Goal: Communication & Community: Answer question/provide support

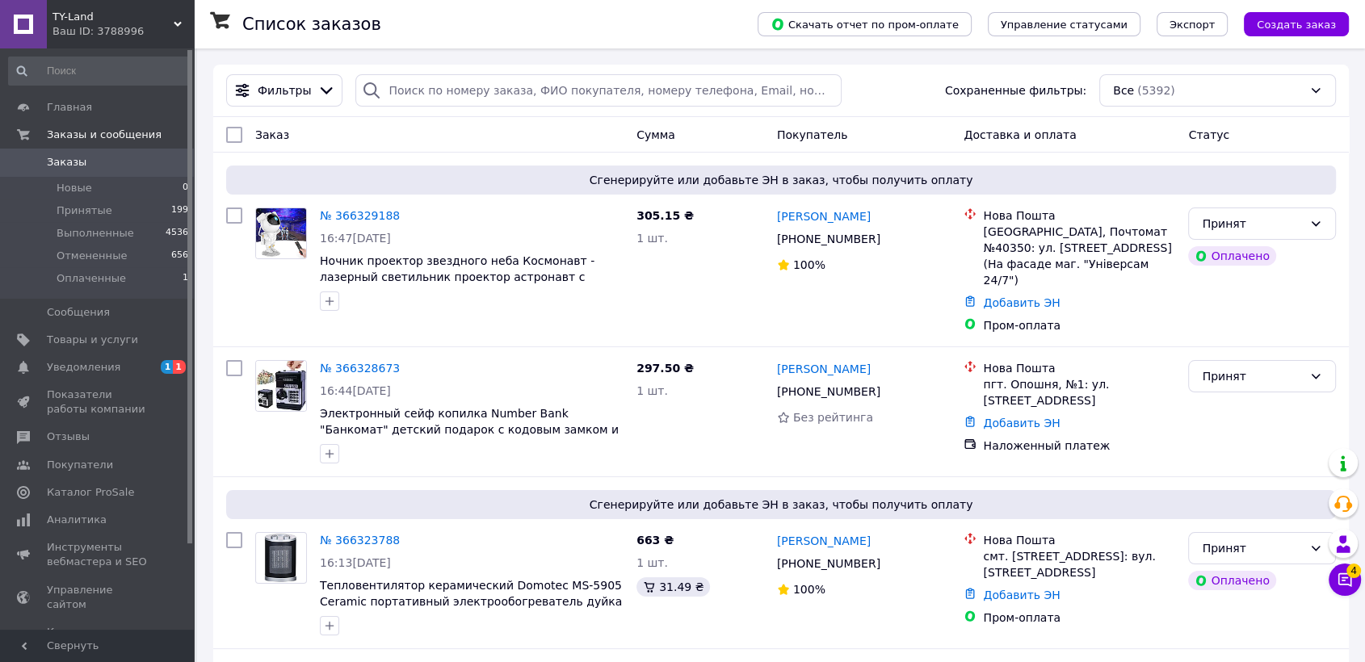
click at [494, 69] on div "Фильтры Сохраненные фильтры: Все (5392)" at bounding box center [781, 91] width 1136 height 53
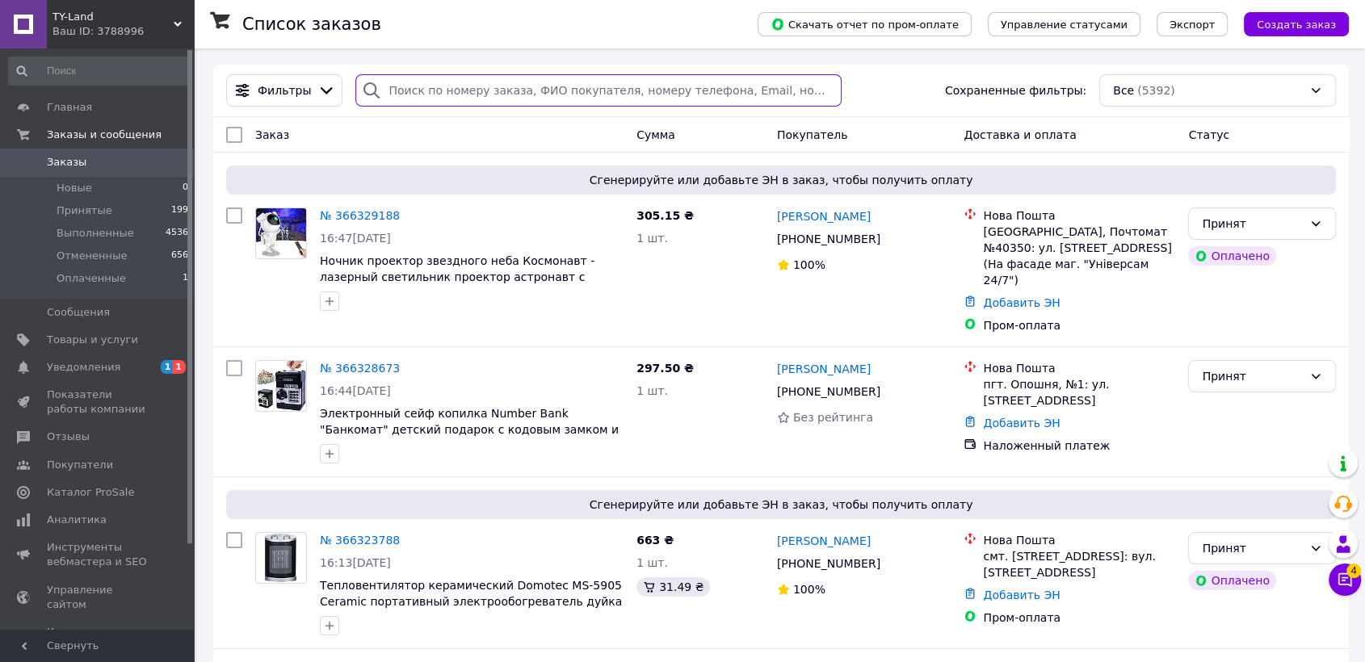
click at [494, 79] on input "search" at bounding box center [598, 90] width 486 height 32
type input "1480"
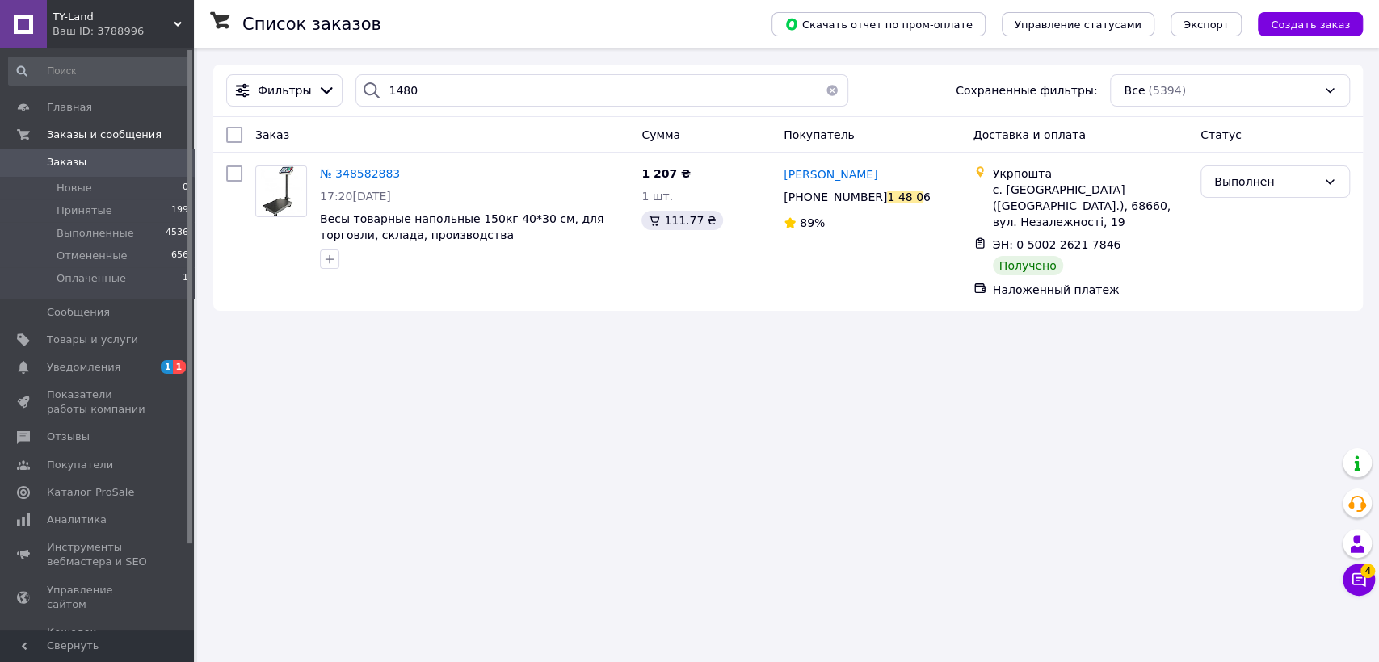
click at [70, 168] on span "Заказы" at bounding box center [67, 162] width 40 height 15
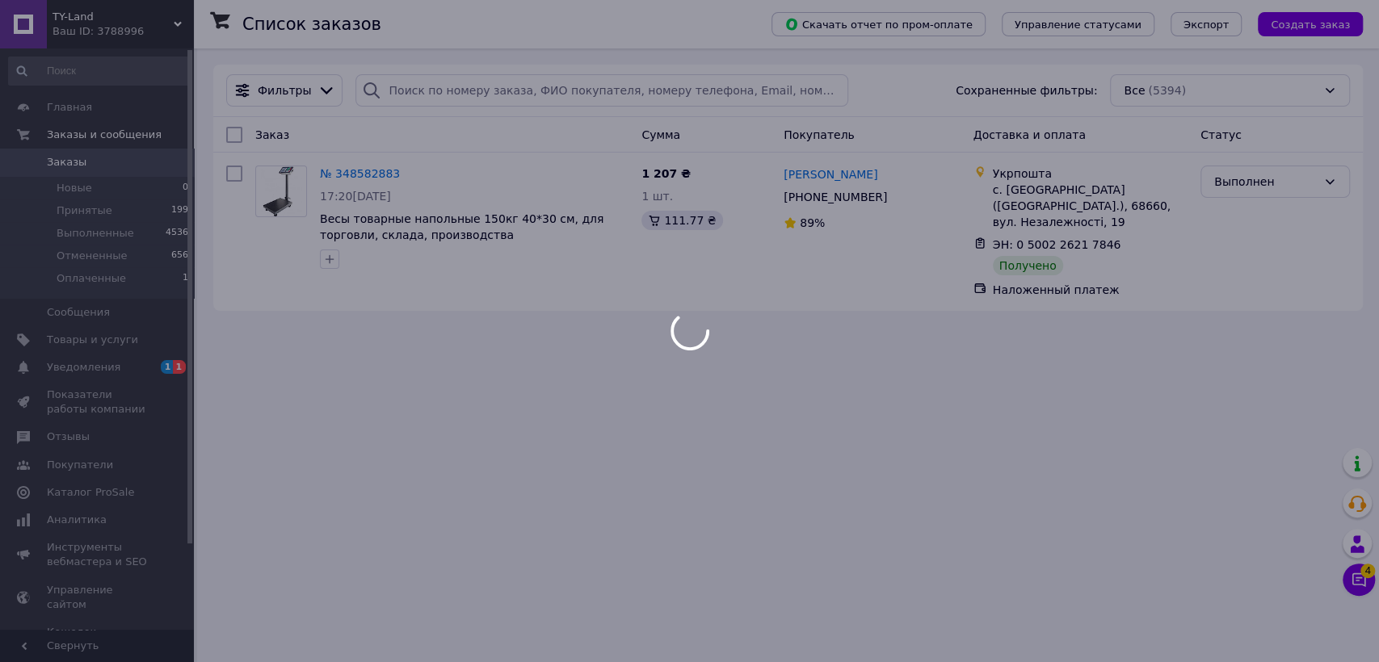
click at [199, 233] on div "Список заказов Скачать отчет по пром-оплате Управление статусами Экспорт Создат…" at bounding box center [788, 187] width 1182 height 279
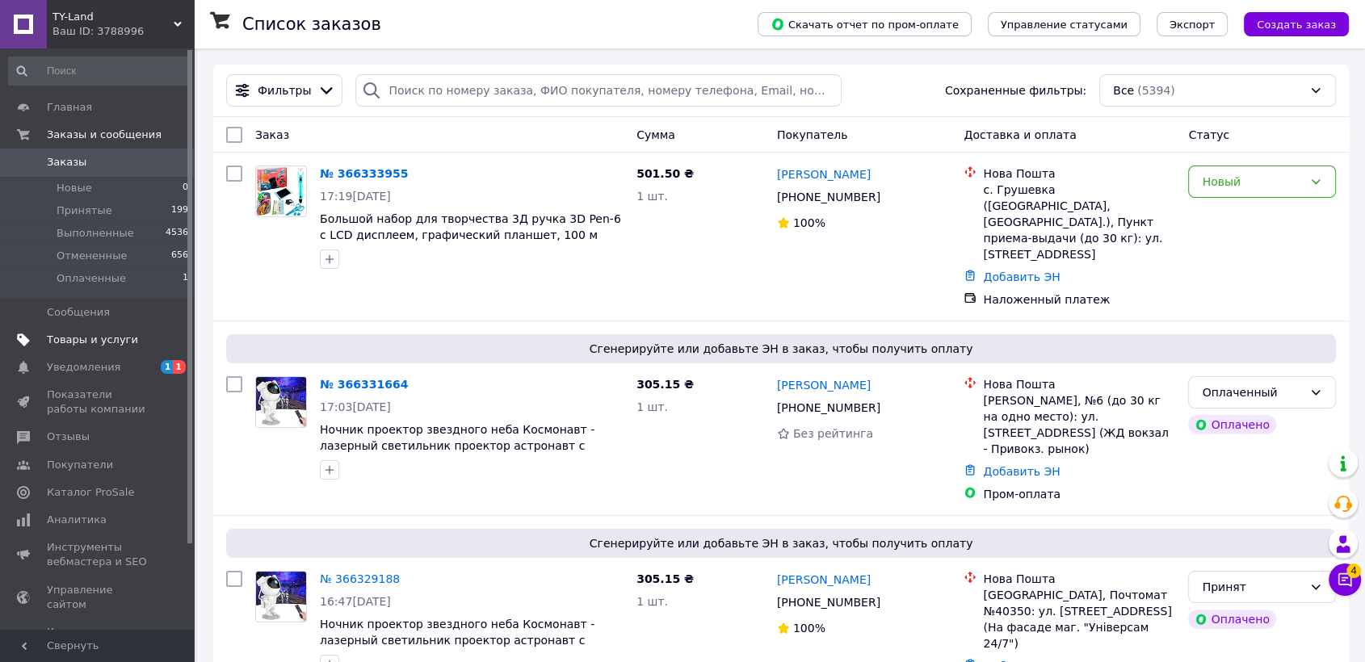
click at [116, 338] on span "Товары и услуги" at bounding box center [92, 340] width 91 height 15
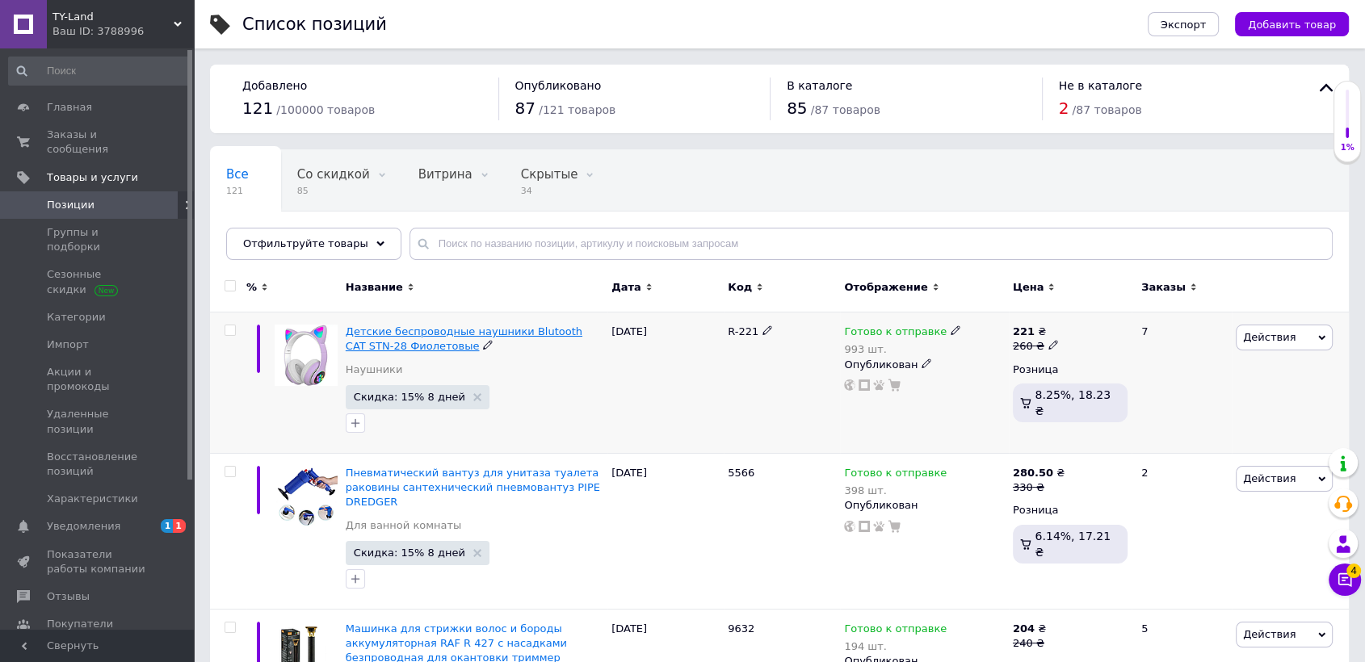
click at [401, 331] on span "Детские беспроводные наушники Blutooth CAT STN-28 Фиолетовые" at bounding box center [464, 339] width 237 height 27
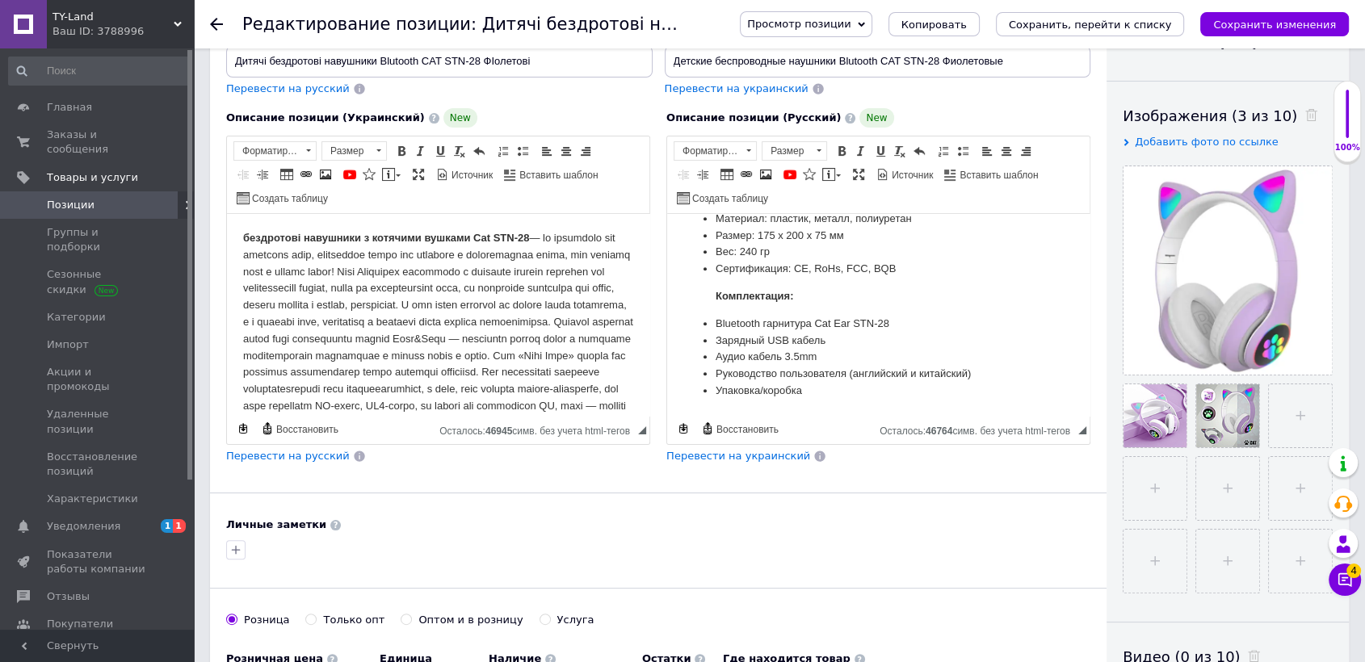
scroll to position [179, 0]
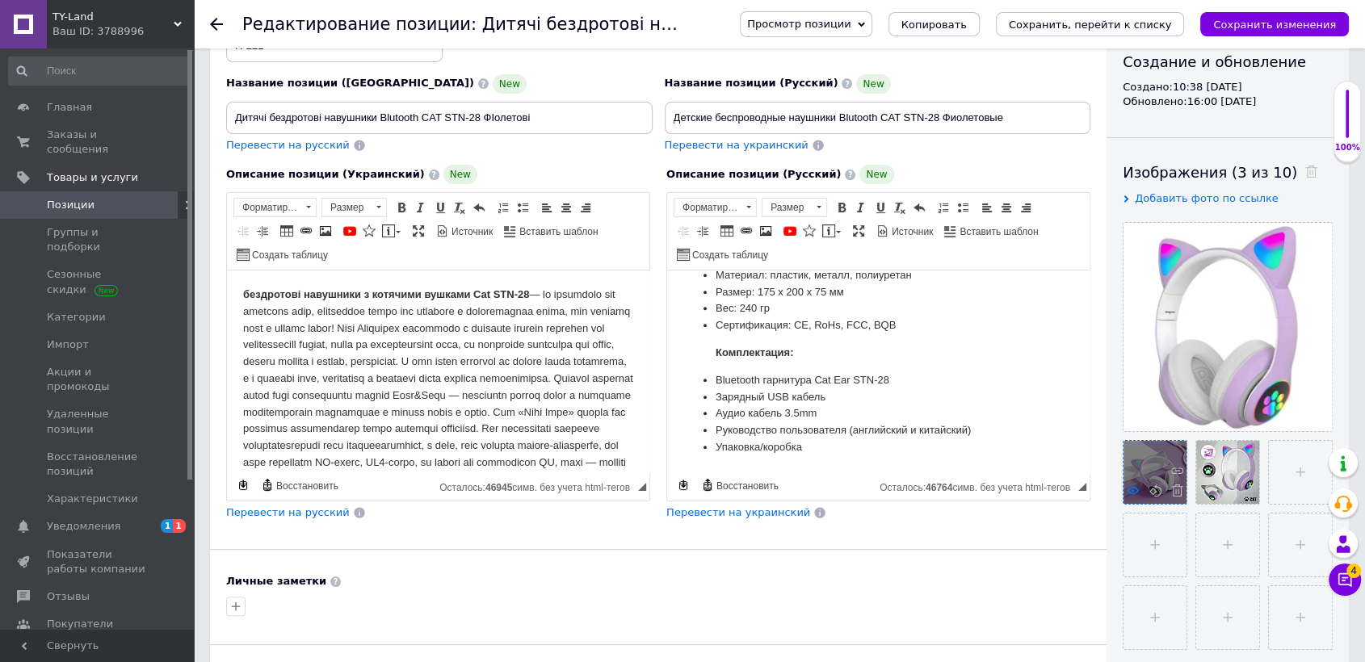
click at [1128, 491] on icon at bounding box center [1133, 491] width 12 height 12
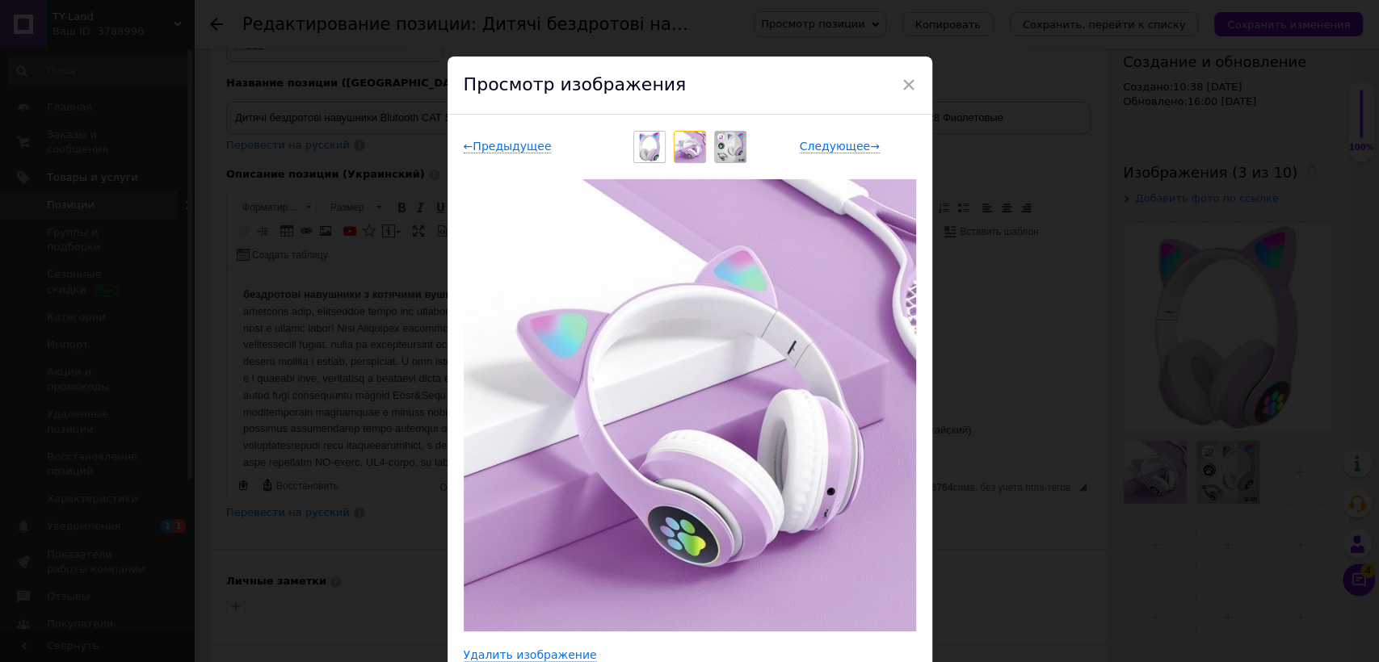
click at [1103, 484] on div "× Просмотр изображения ← Предыдущее Следующее → Удалить изображение Удалить все…" at bounding box center [689, 331] width 1379 height 662
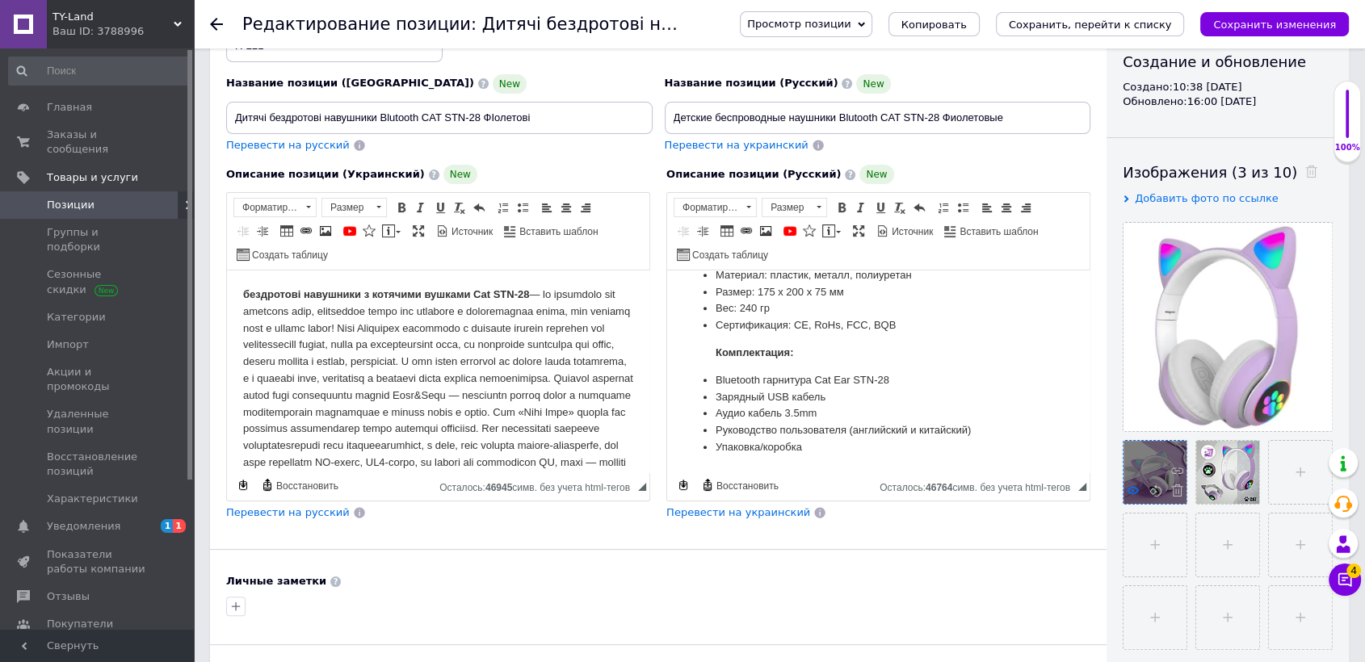
click at [1132, 488] on icon at bounding box center [1133, 491] width 12 height 12
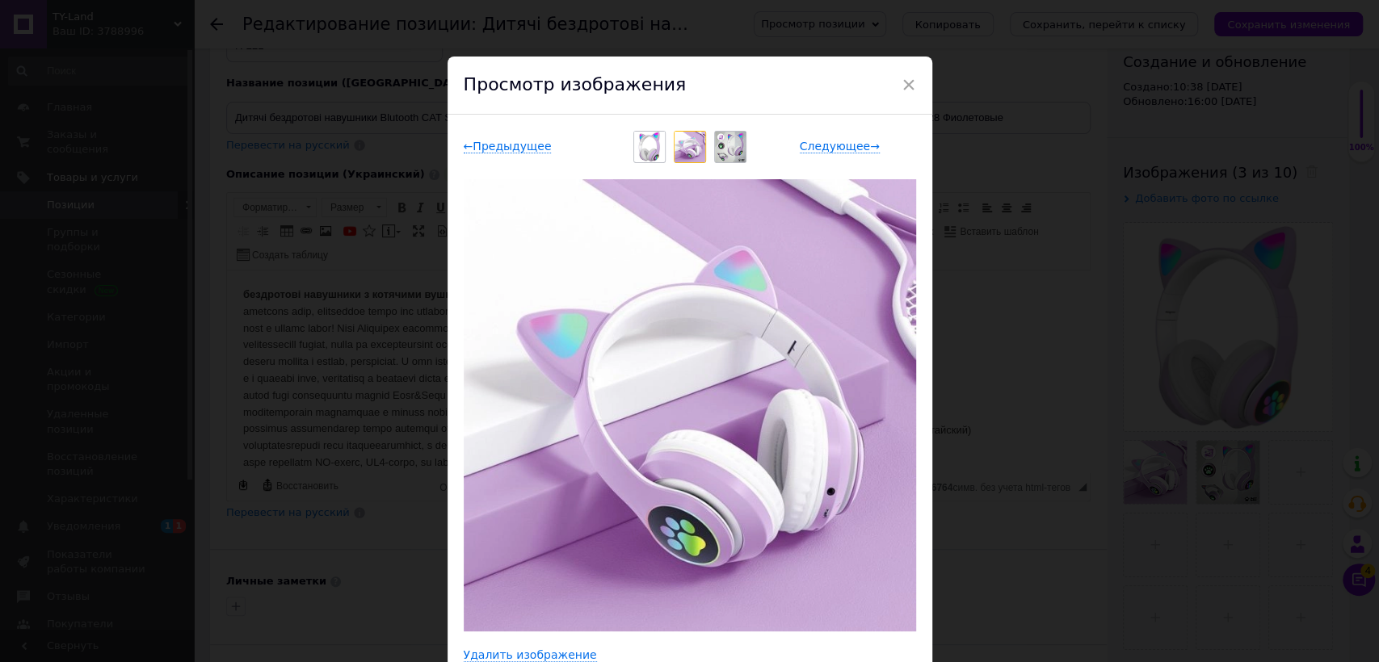
click at [1047, 543] on div "× Просмотр изображения ← Предыдущее Следующее → Удалить изображение Удалить все…" at bounding box center [689, 331] width 1379 height 662
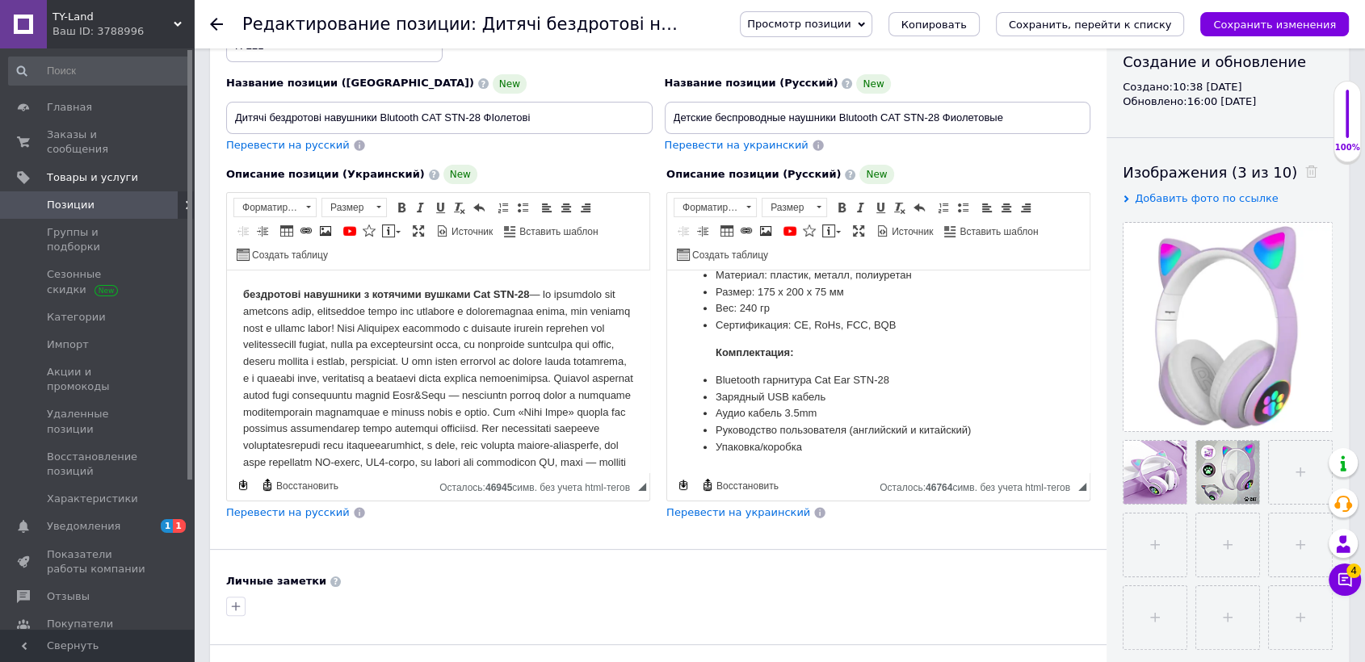
click at [859, 518] on div "Основная информация При сохранении товара пустые поля будут переведены автомати…" at bounding box center [658, 377] width 897 height 985
click at [1094, 499] on div "Описание позиции (Русский) New беспроводные наушники с кошачьими ушками Cat STN…" at bounding box center [878, 343] width 440 height 372
click at [1346, 577] on icon at bounding box center [1345, 580] width 14 height 14
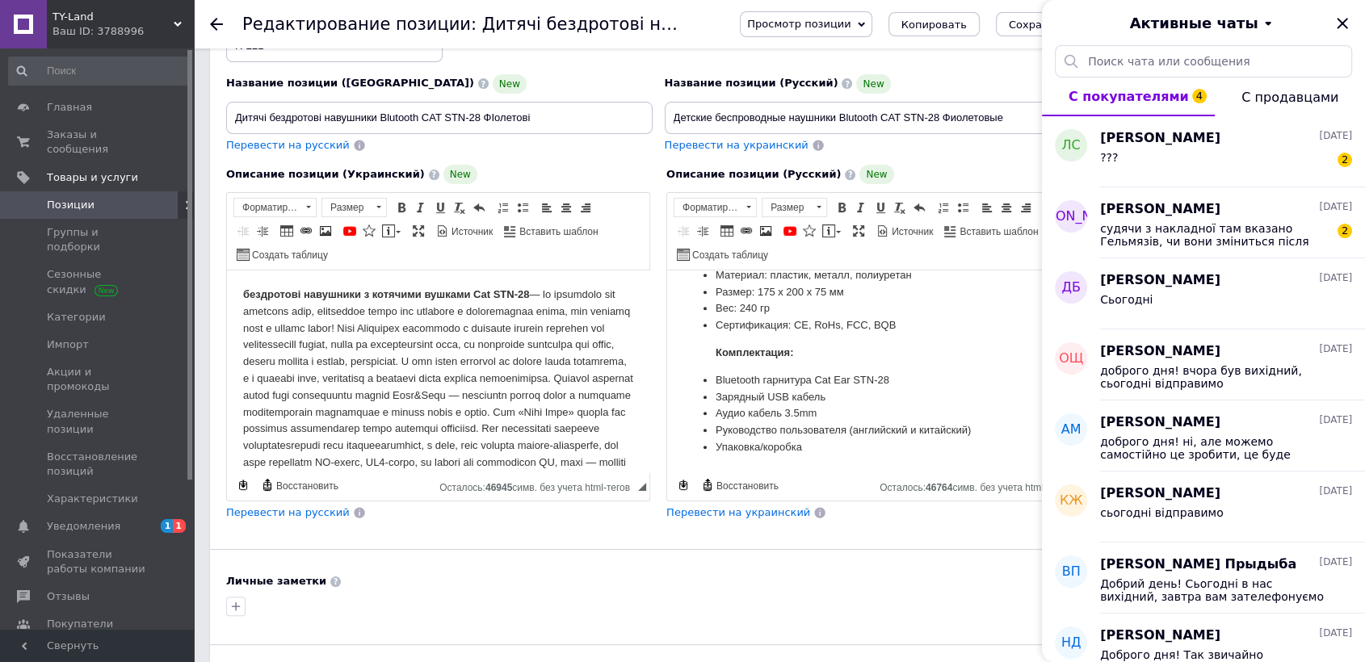
click at [998, 506] on div "Перевести на украинский" at bounding box center [878, 513] width 424 height 15
click at [1339, 20] on icon "Закрыть" at bounding box center [1342, 23] width 11 height 11
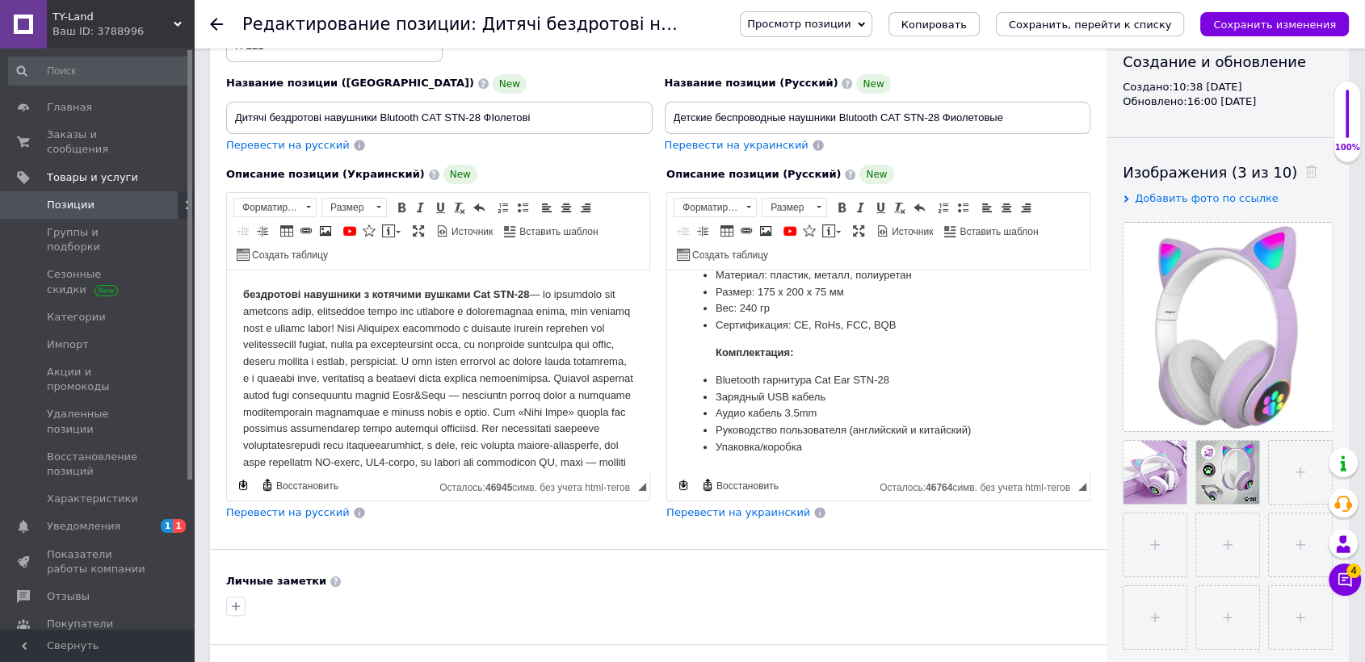
click at [1097, 322] on div "Описание позиции (Русский) New беспроводные наушники с кошачьими ушками Cat STN…" at bounding box center [878, 343] width 440 height 372
click at [1095, 322] on div "Описание позиции (Русский) New беспроводные наушники с кошачьими ушками Cat STN…" at bounding box center [878, 343] width 440 height 372
click at [1098, 422] on div "Описание позиции (Русский) New беспроводные наушники с кошачьими ушками Cat STN…" at bounding box center [878, 343] width 440 height 372
drag, startPoint x: 1094, startPoint y: 420, endPoint x: 1095, endPoint y: 434, distance: 13.8
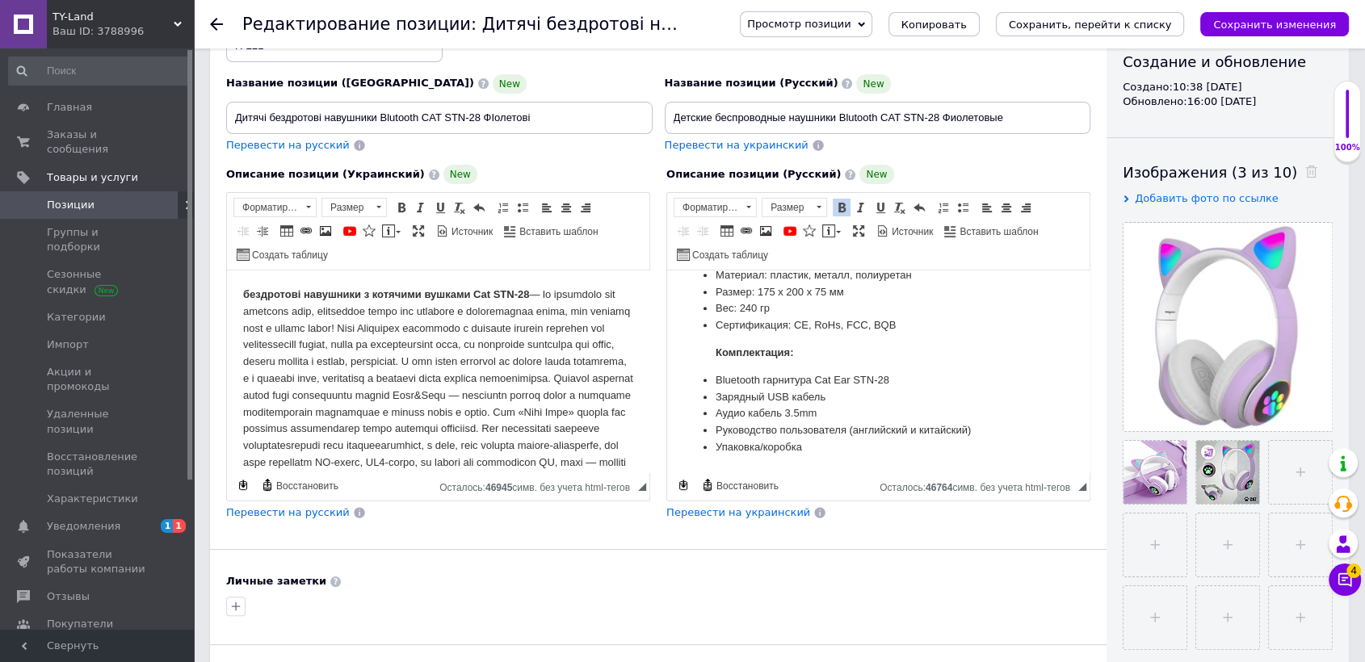
click at [1095, 434] on div "Описание позиции (Русский) New беспроводные наушники с кошачьими ушками Cat STN…" at bounding box center [878, 343] width 440 height 372
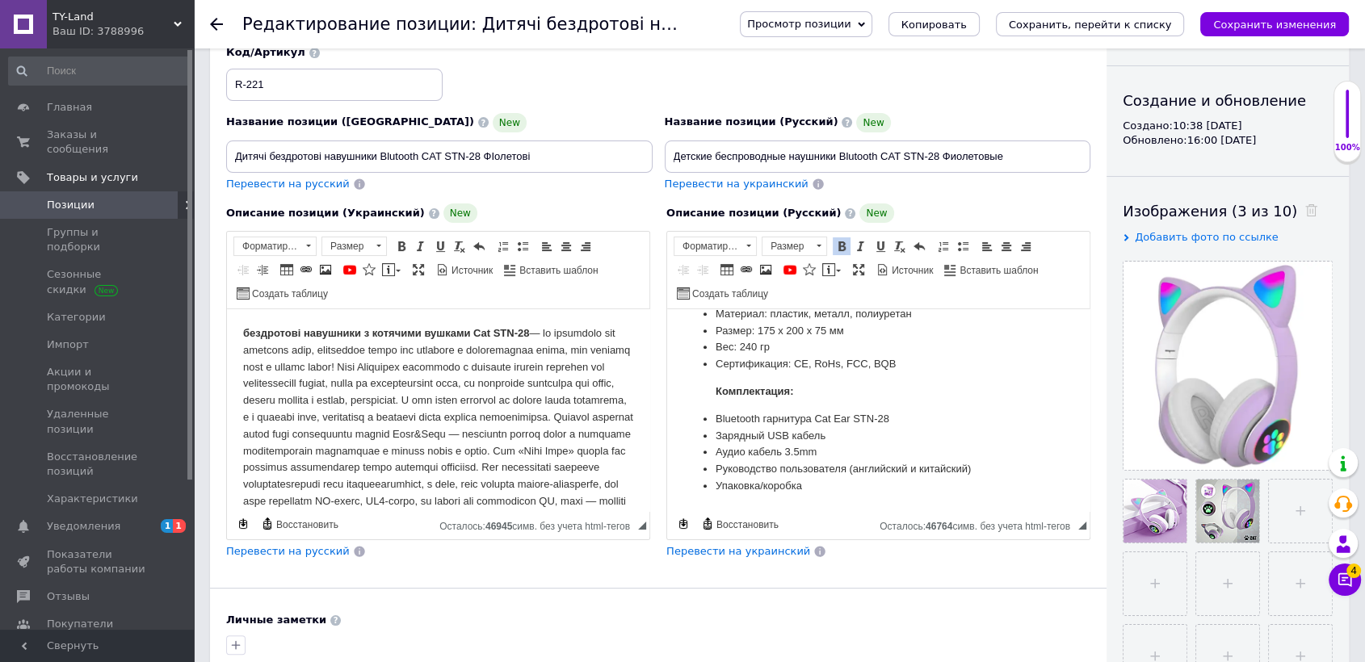
scroll to position [0, 0]
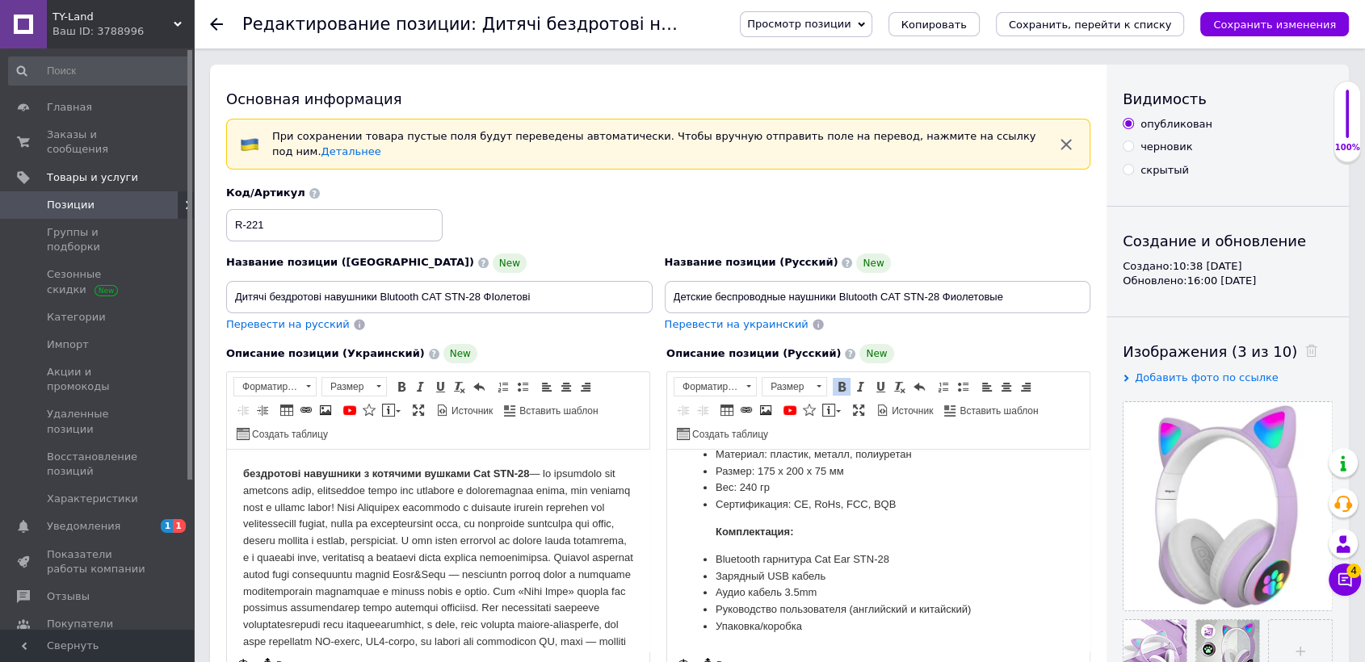
click at [212, 27] on use at bounding box center [216, 24] width 13 height 13
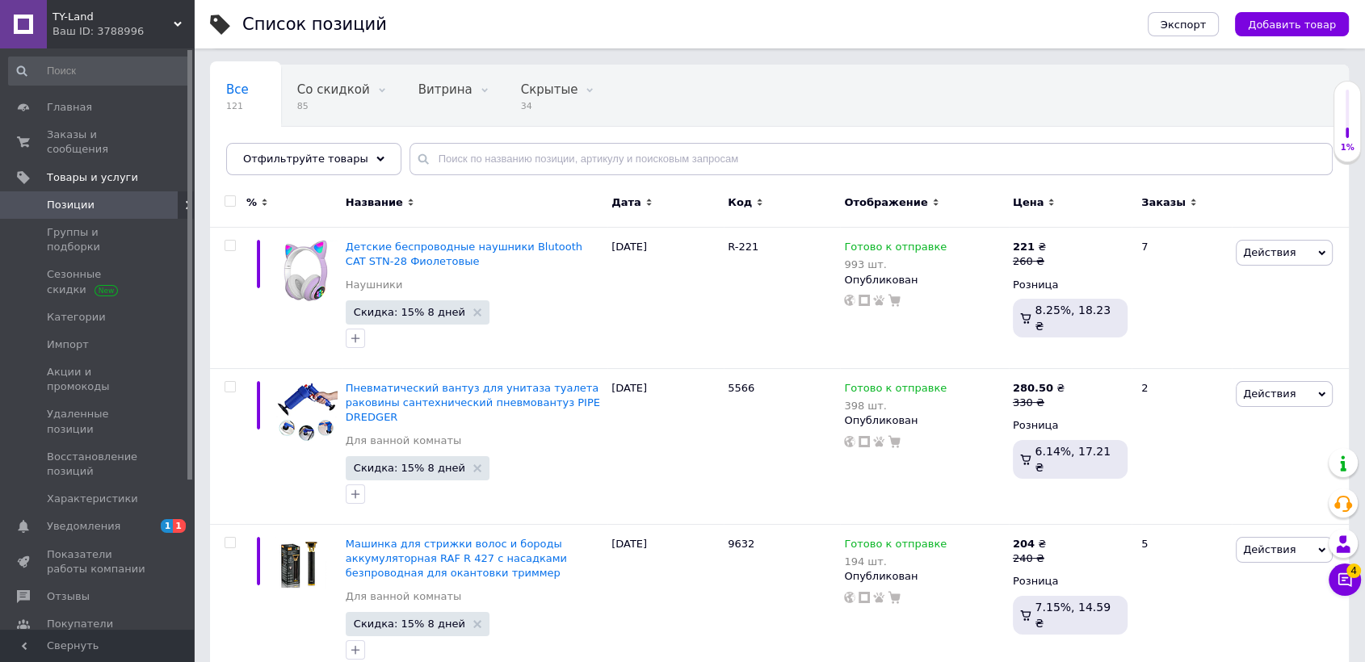
scroll to position [90, 0]
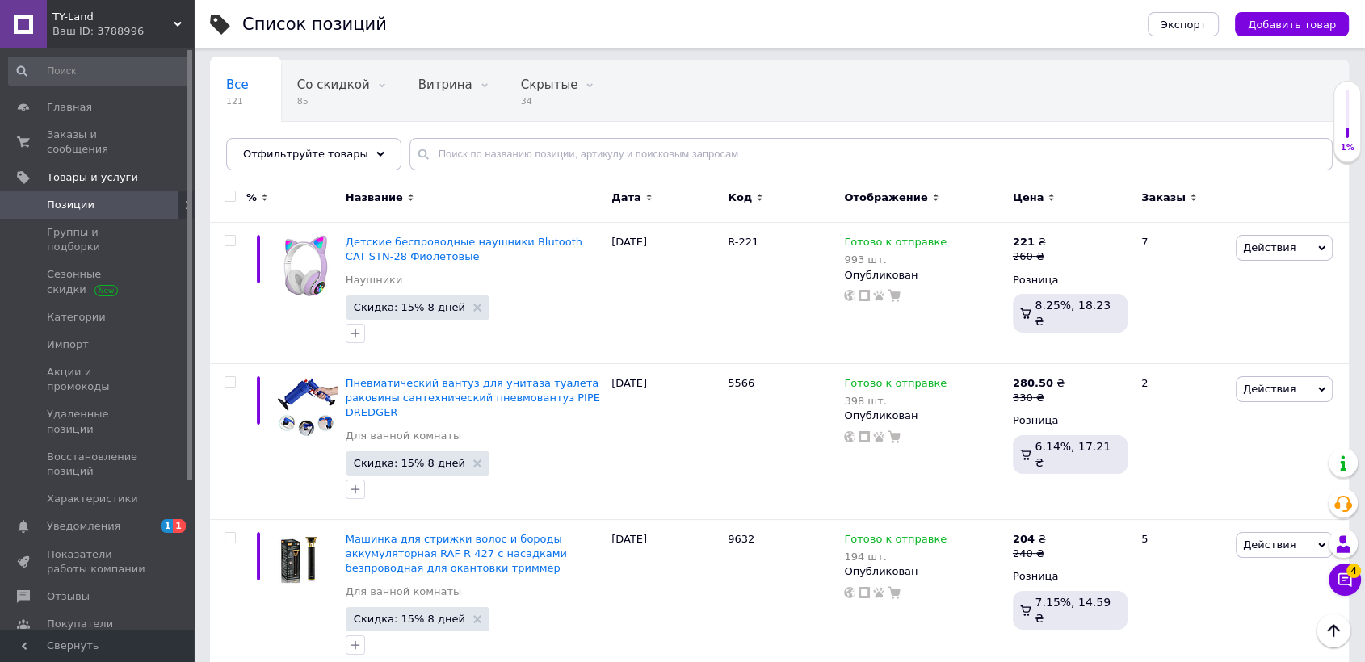
click at [1338, 586] on icon at bounding box center [1345, 580] width 16 height 16
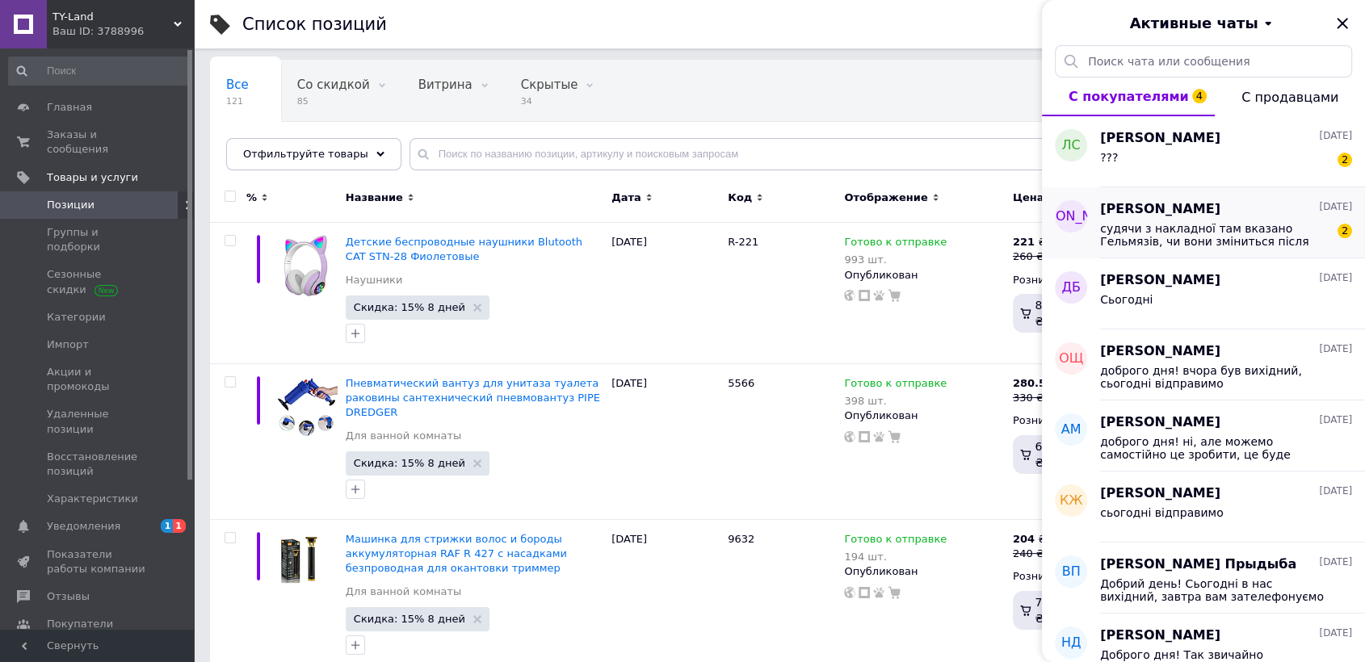
click at [1146, 219] on div "судячи з накладної там вказано Гельмязів, чи вони зміниться після відправки? 2" at bounding box center [1226, 233] width 252 height 29
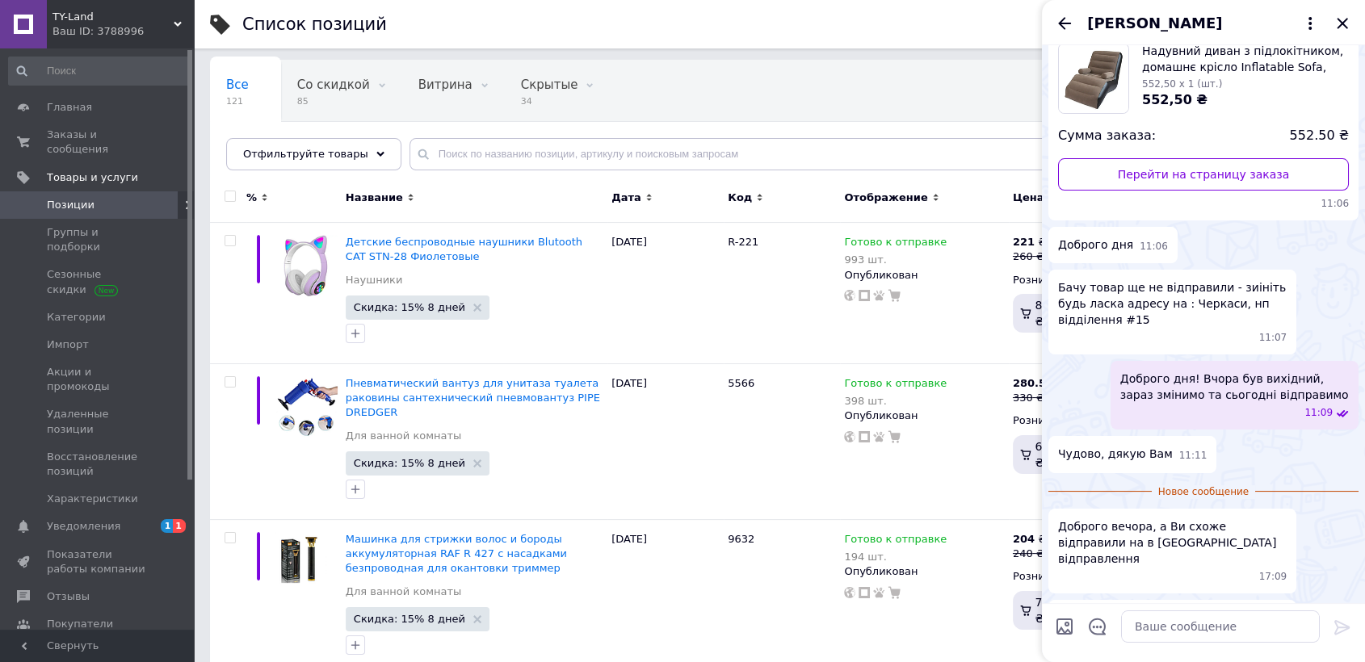
scroll to position [161, 0]
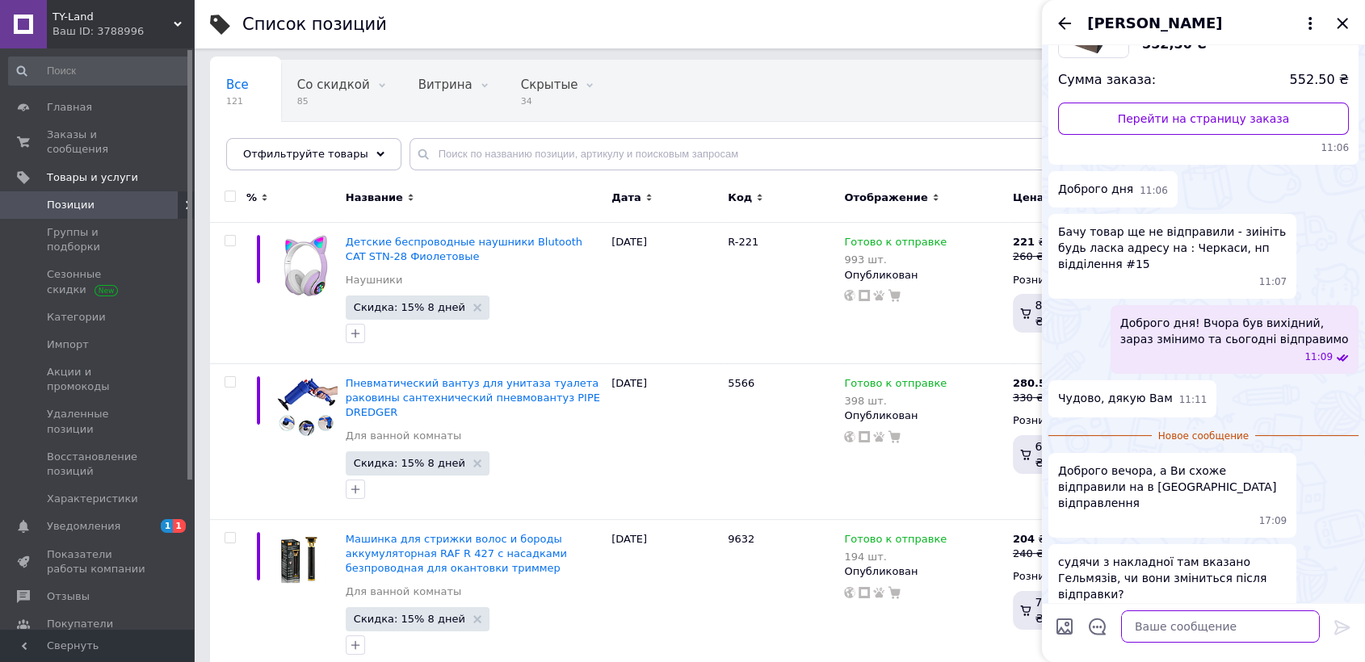
click at [1204, 619] on textarea at bounding box center [1220, 627] width 199 height 32
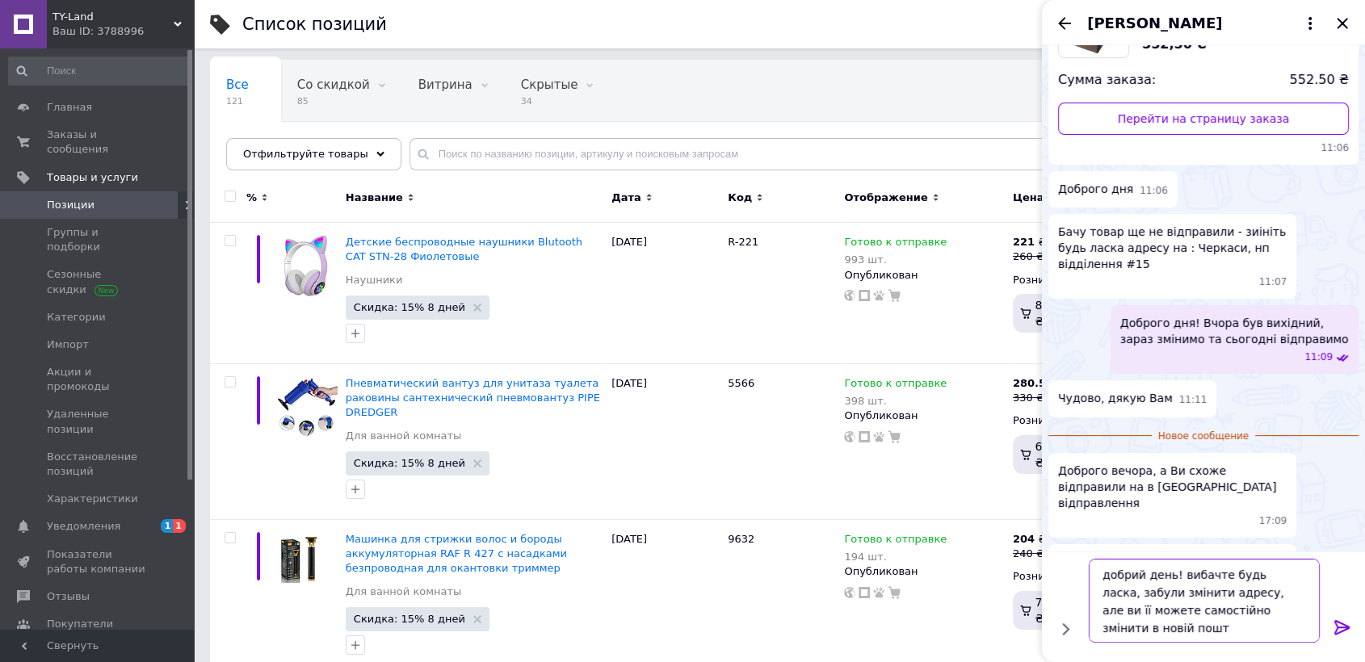
type textarea "добрий день! вибачте будь ласка, забули змінити адресу, але ви її можете самост…"
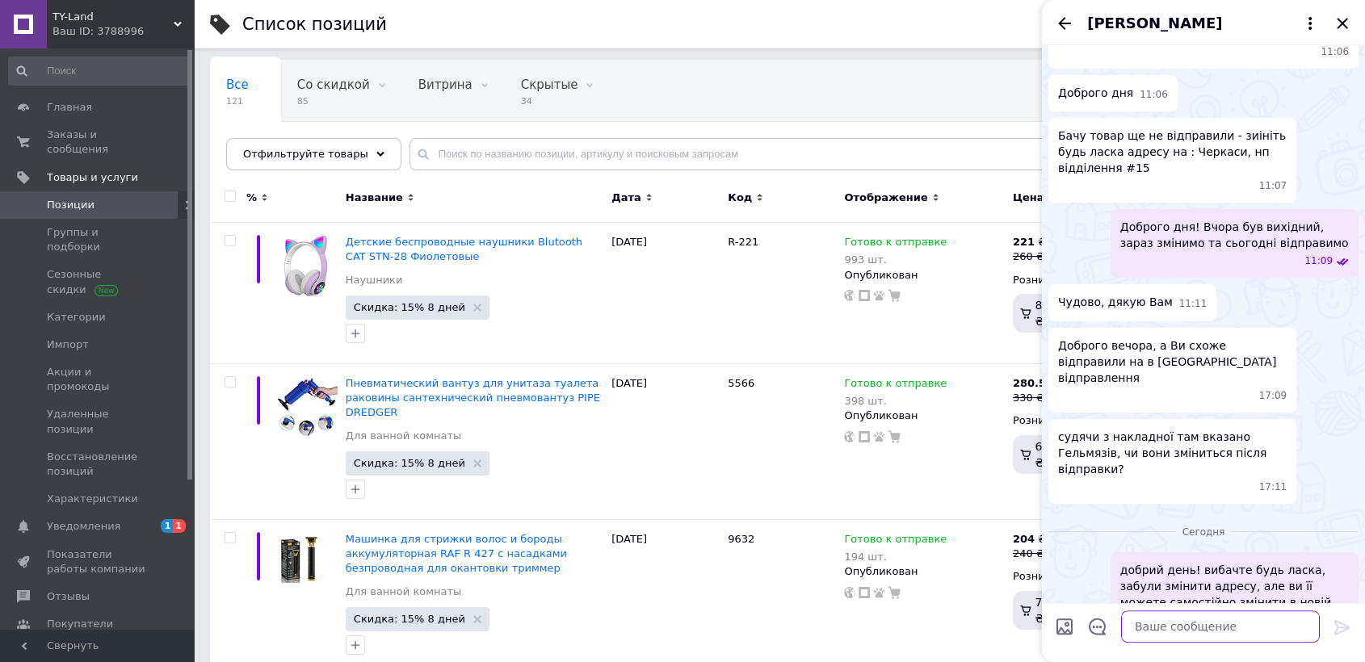
scroll to position [265, 0]
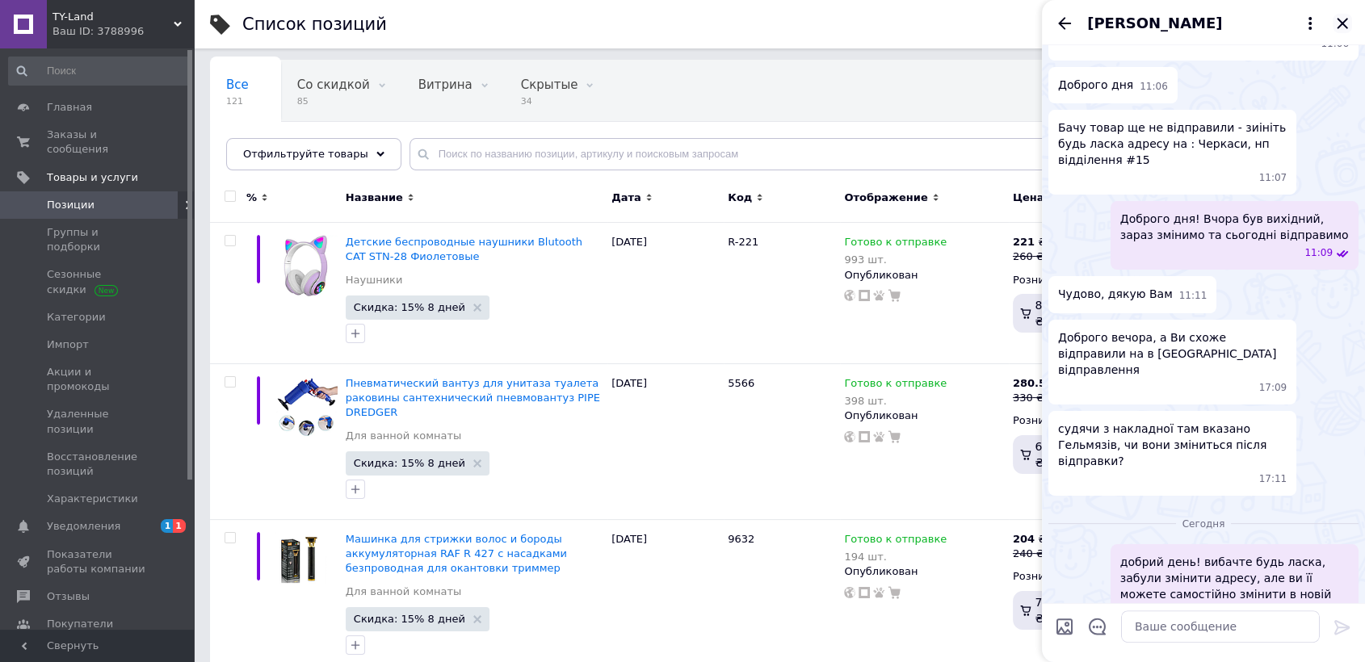
click at [1340, 23] on icon "Закрыть" at bounding box center [1342, 23] width 19 height 19
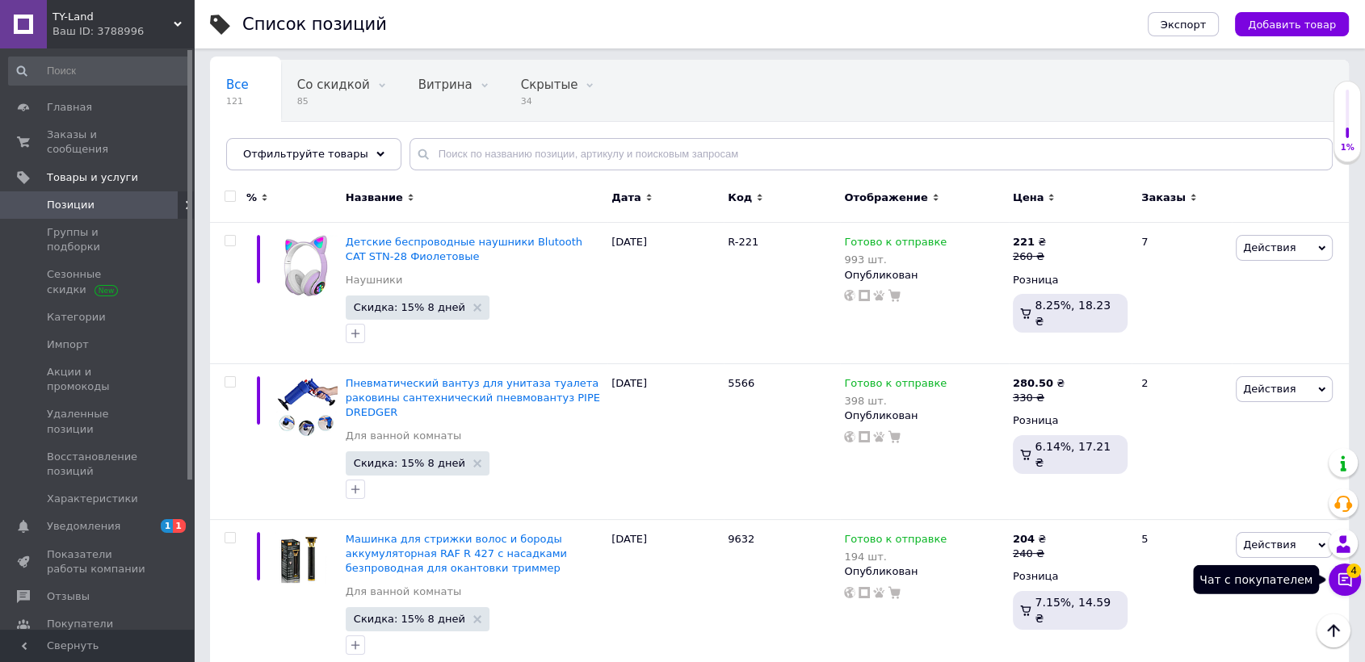
click at [1344, 572] on icon at bounding box center [1345, 580] width 16 height 16
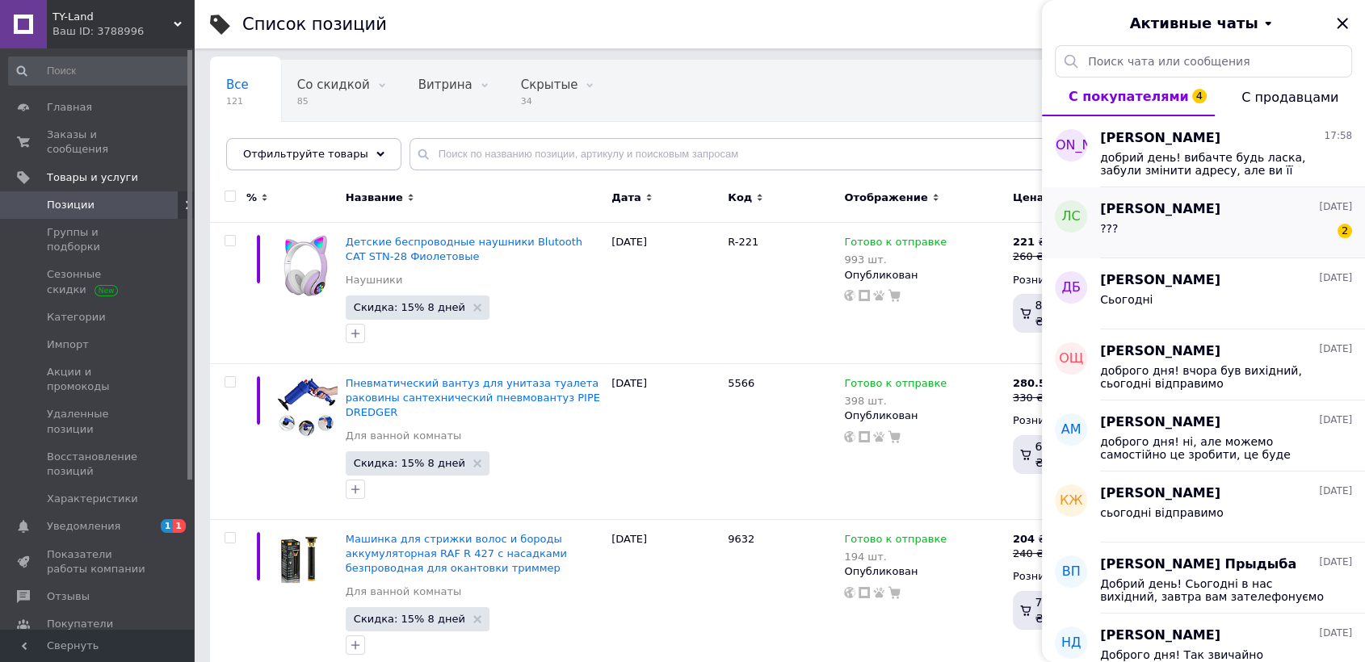
click at [1232, 208] on div "[PERSON_NAME] [DATE]" at bounding box center [1226, 209] width 252 height 19
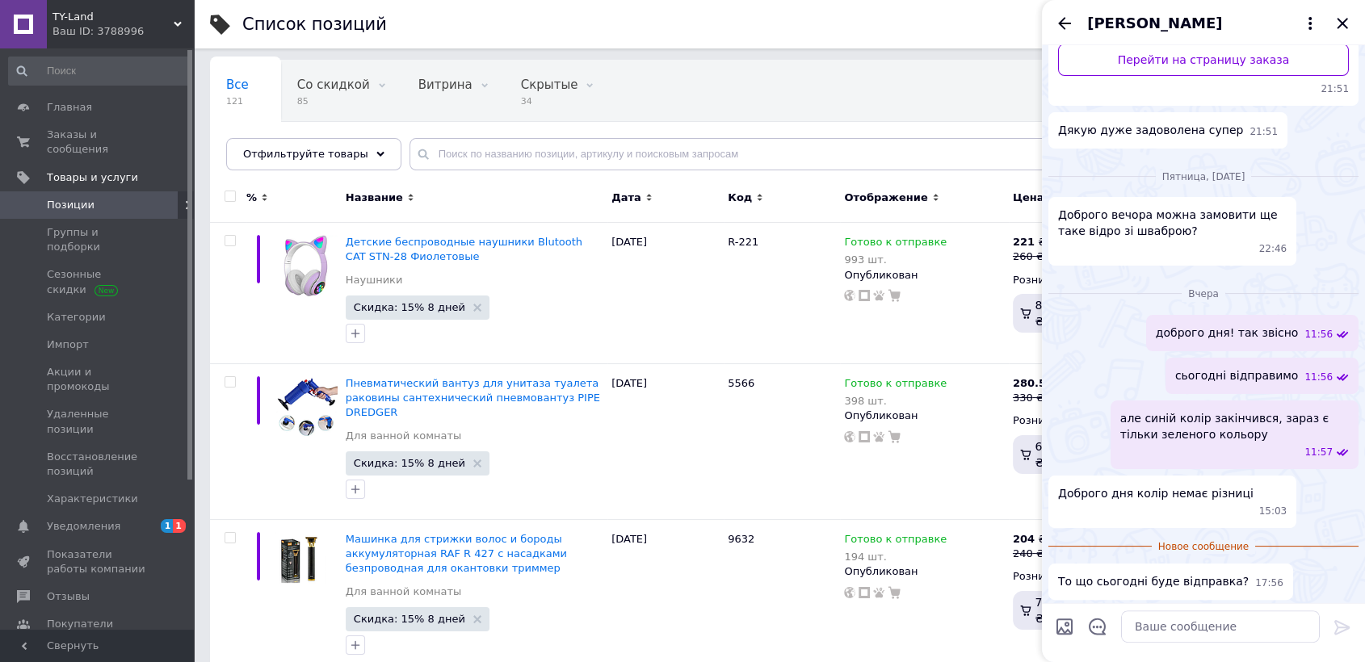
scroll to position [250, 0]
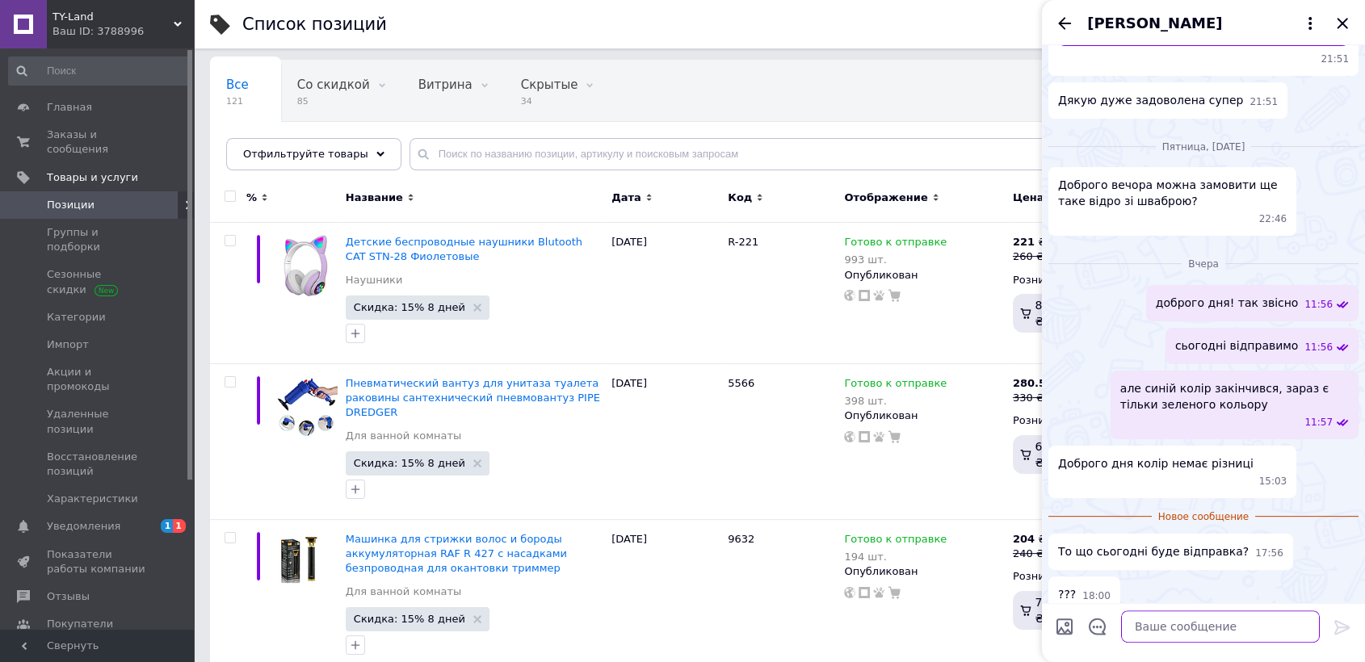
click at [1161, 634] on textarea at bounding box center [1220, 627] width 199 height 32
click at [1096, 609] on textarea "зробіть будь ласка замовлення, та ми відправимо" at bounding box center [1204, 618] width 231 height 48
type textarea "доброго дня! зробіть будь ласка замовлення, та ми відправимо"
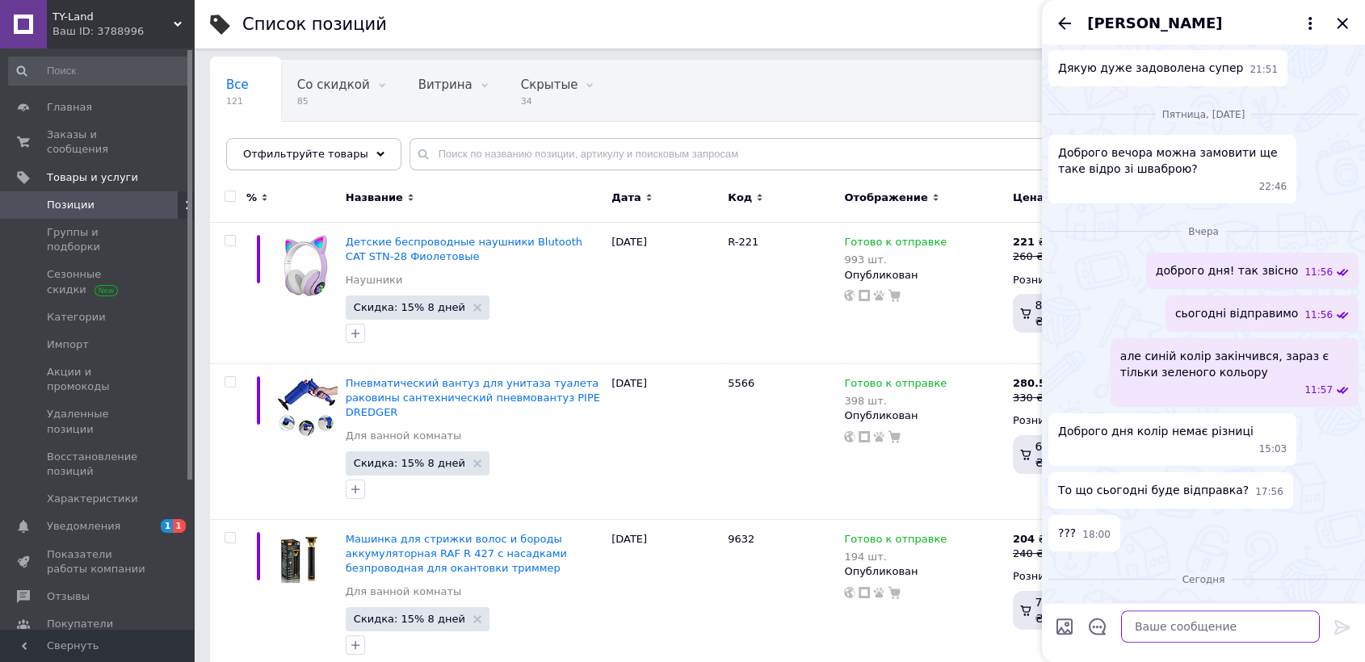
scroll to position [338, 0]
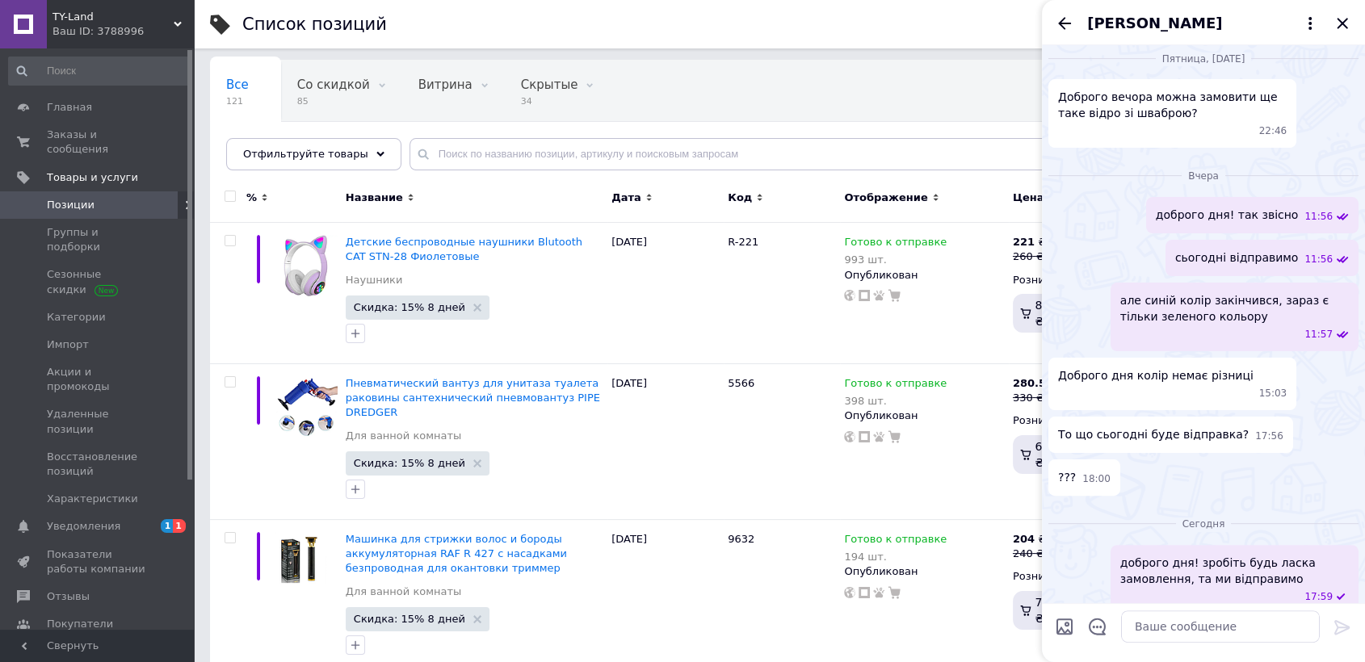
click at [1344, 19] on icon "Закрыть" at bounding box center [1342, 23] width 19 height 19
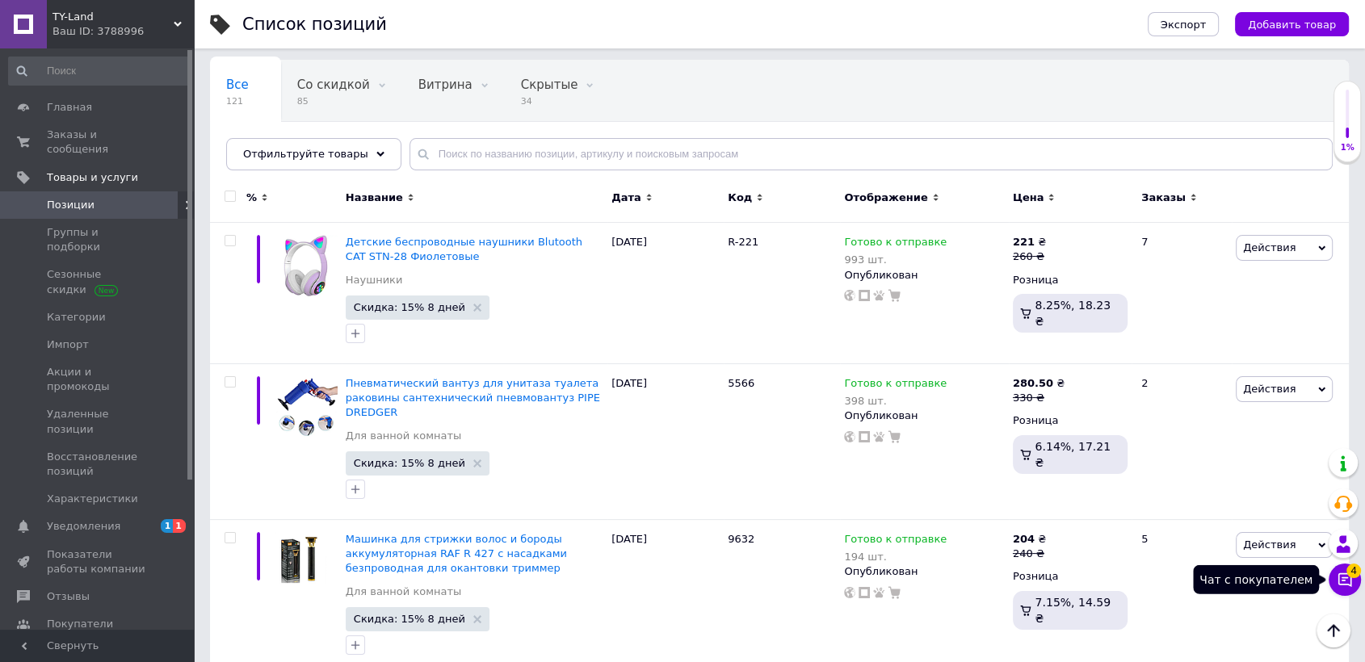
click at [1338, 585] on icon at bounding box center [1345, 580] width 16 height 16
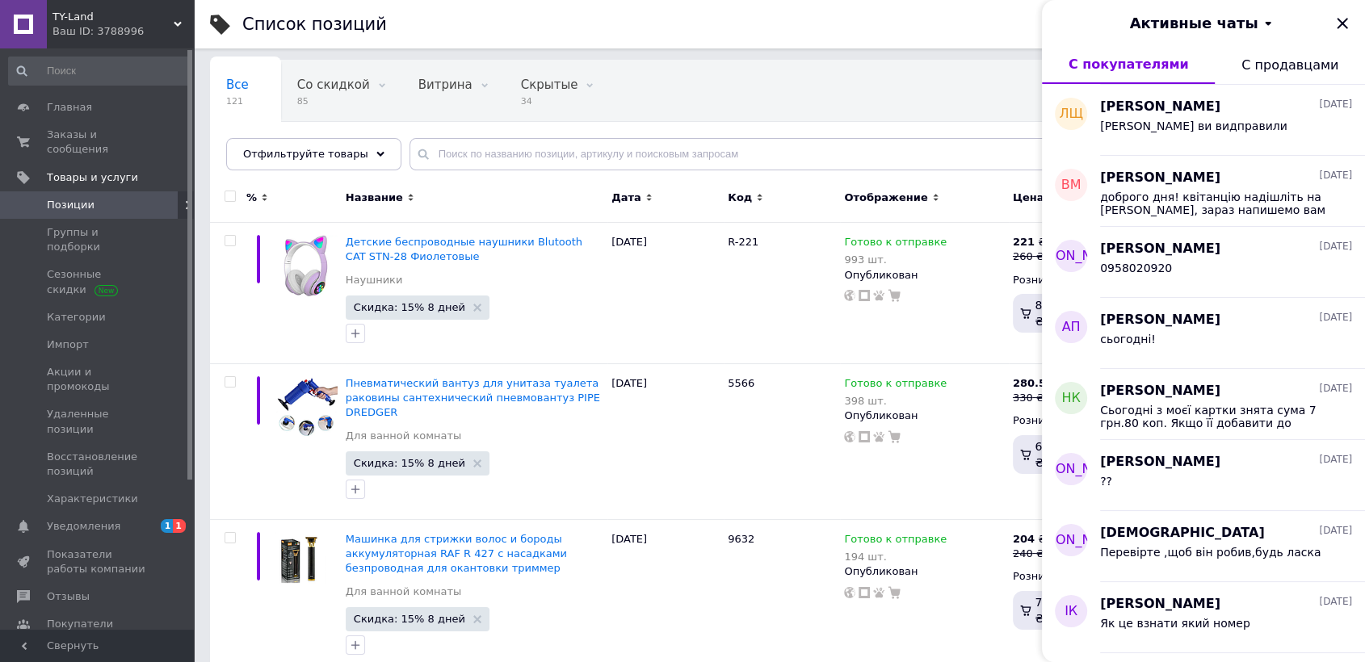
scroll to position [2265, 0]
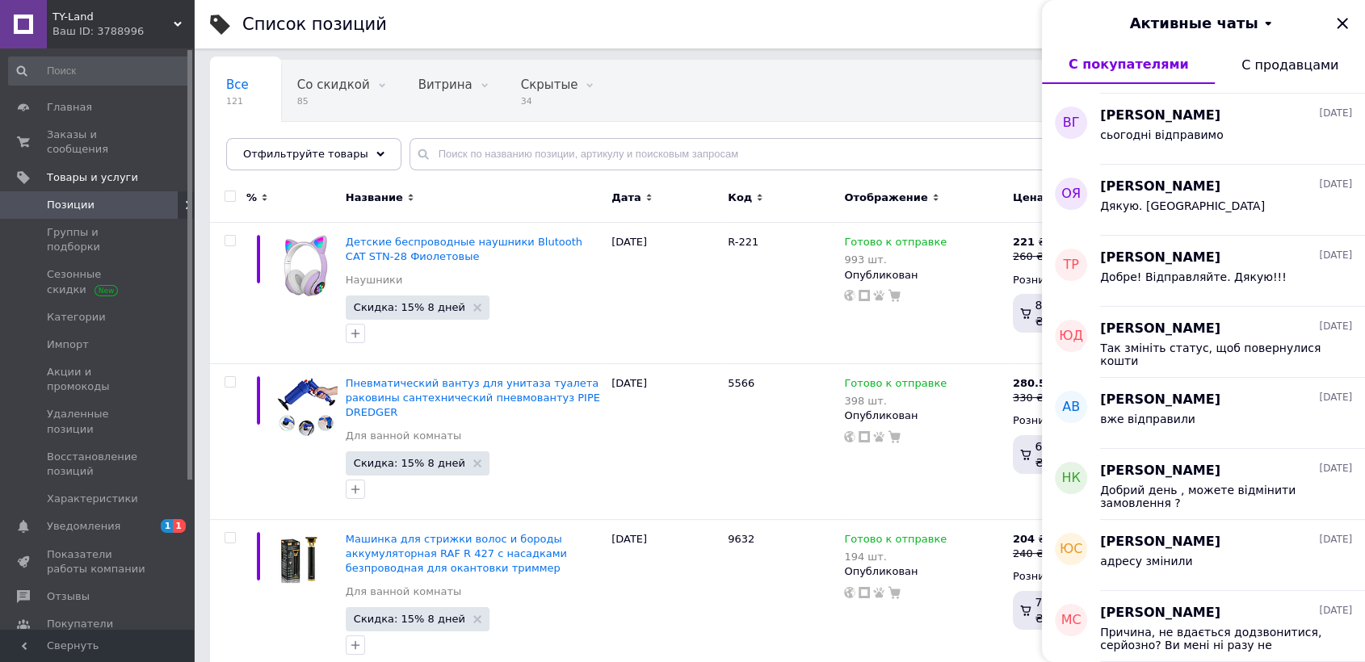
click at [1296, 71] on span "С продавцами" at bounding box center [1289, 64] width 97 height 15
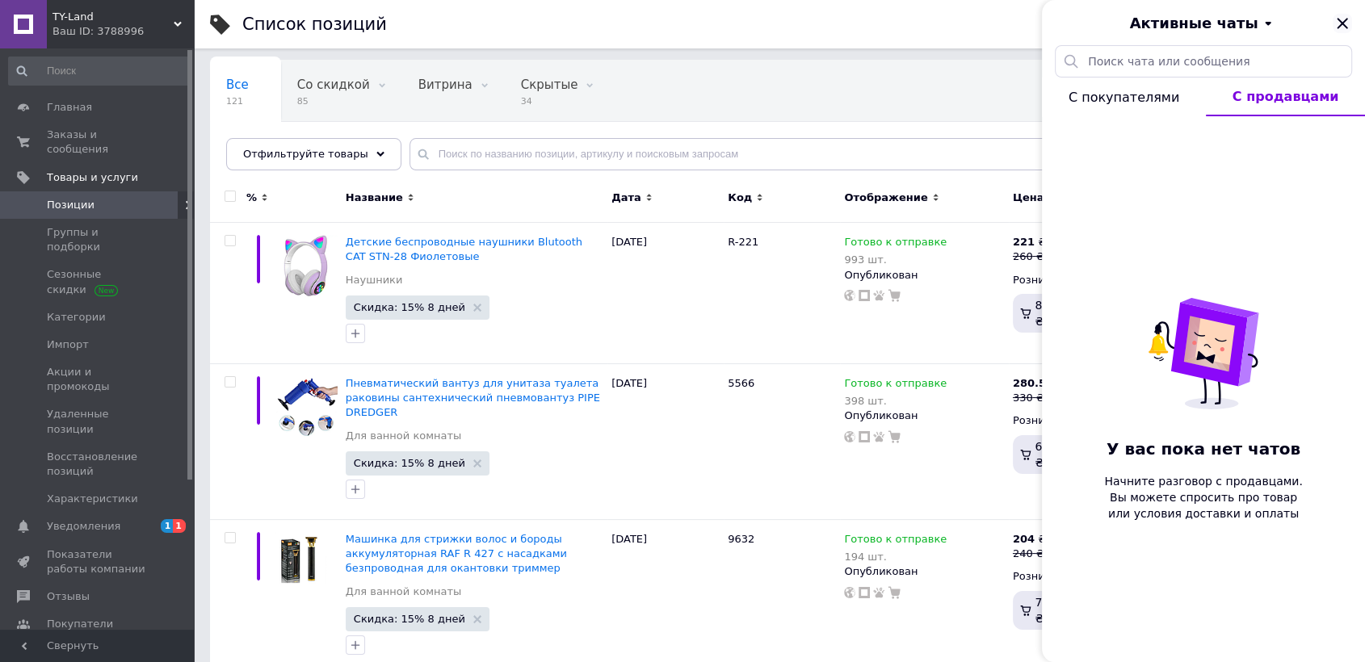
click at [1343, 27] on icon "Закрыть" at bounding box center [1342, 23] width 19 height 19
